Goal: Information Seeking & Learning: Learn about a topic

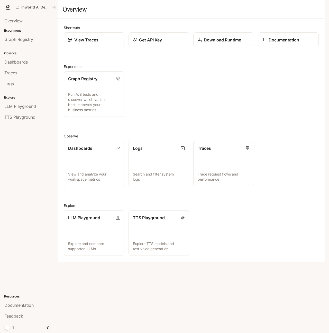
click at [198, 105] on div "Graph Registry Run A/B tests and discover which variant best improves your busi…" at bounding box center [189, 92] width 259 height 50
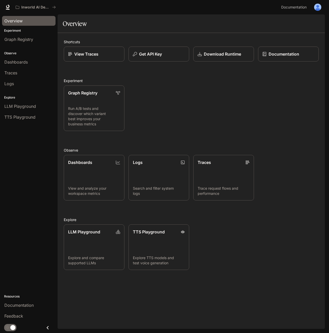
click at [22, 21] on span "Overview" at bounding box center [13, 21] width 18 height 6
click at [21, 40] on span "Graph Registry" at bounding box center [18, 39] width 29 height 6
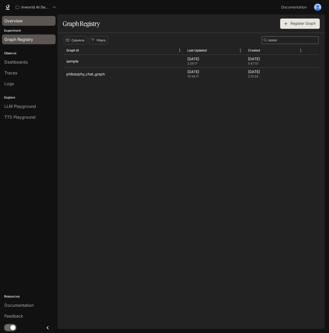
click at [18, 17] on link "Overview" at bounding box center [28, 21] width 53 height 10
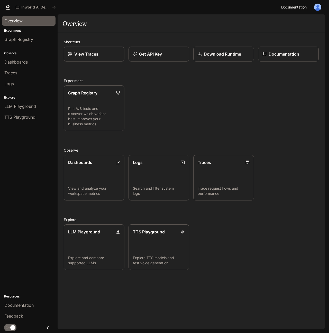
click at [307, 6] on span "Documentation" at bounding box center [293, 7] width 25 height 6
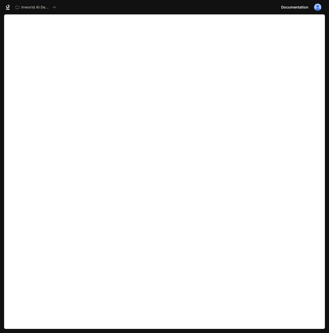
click at [317, 6] on img "button" at bounding box center [317, 7] width 7 height 7
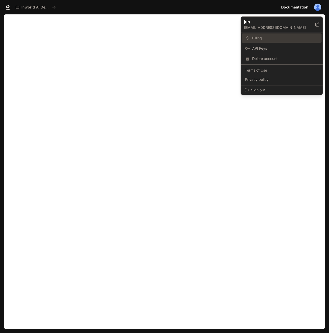
click at [270, 38] on span "Billing" at bounding box center [285, 37] width 66 height 5
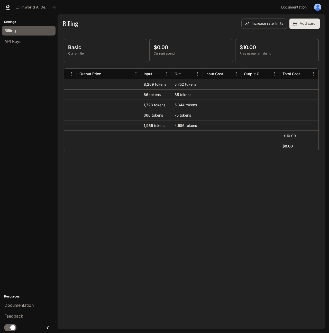
scroll to position [0, 145]
click at [153, 67] on div "Basic Current tier $0.00 Current spend $10.00 Free usage remaining Provider Inp…" at bounding box center [191, 95] width 255 height 112
click at [261, 48] on p "$10.00" at bounding box center [277, 47] width 75 height 8
click at [260, 26] on button "Increase rate limits" at bounding box center [264, 24] width 46 height 10
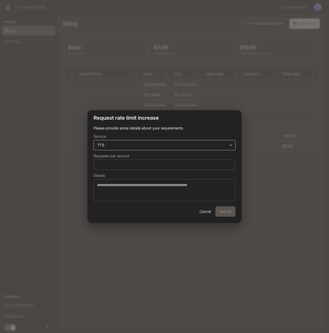
click at [174, 146] on body "**********" at bounding box center [164, 166] width 329 height 333
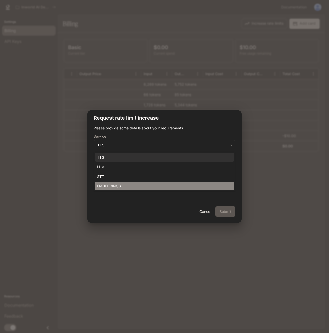
click at [151, 188] on li "EMBEDDINGS" at bounding box center [164, 185] width 139 height 8
type input "**********"
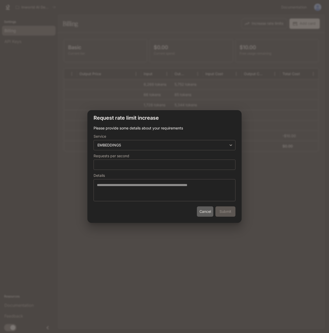
click at [201, 210] on button "Cancel" at bounding box center [205, 211] width 16 height 10
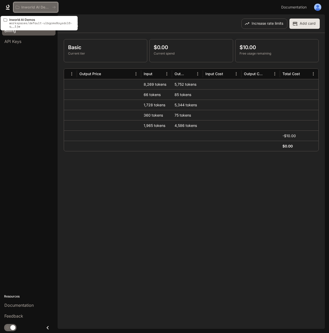
click at [42, 8] on p "Inworld AI Demos" at bounding box center [35, 7] width 29 height 4
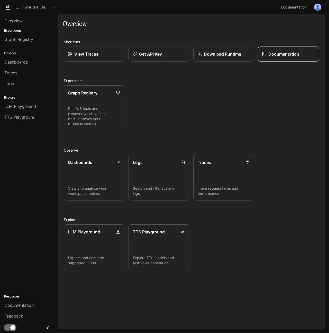
click at [282, 53] on p "Documentation" at bounding box center [283, 54] width 31 height 6
